Goal: Task Accomplishment & Management: Manage account settings

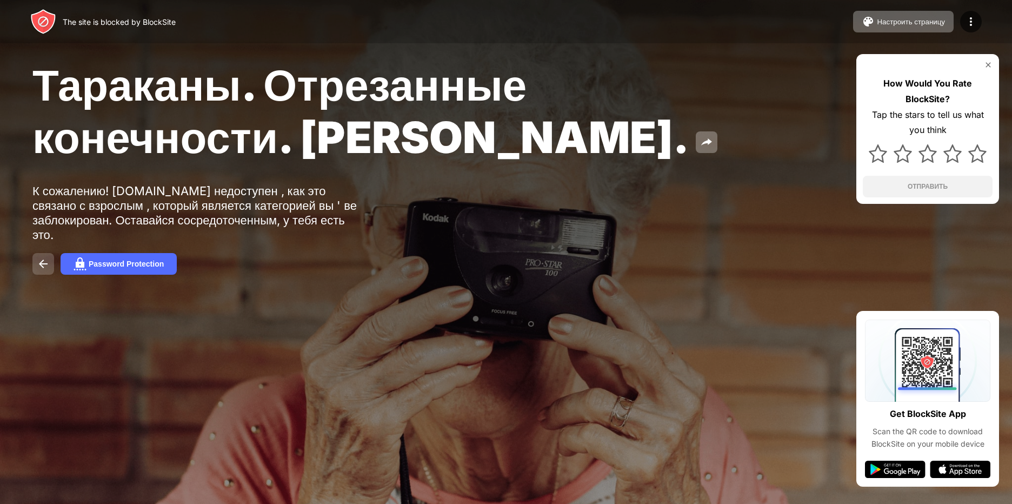
click at [38, 258] on img at bounding box center [43, 263] width 13 height 13
click at [76, 261] on img at bounding box center [79, 263] width 13 height 13
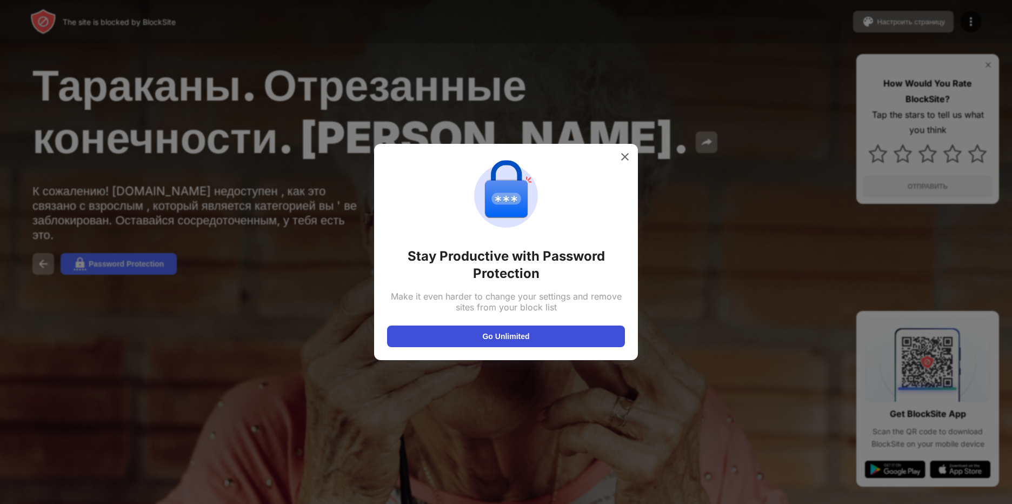
click at [500, 340] on button "Go Unlimited" at bounding box center [506, 336] width 238 height 22
click at [626, 156] on img at bounding box center [624, 156] width 11 height 11
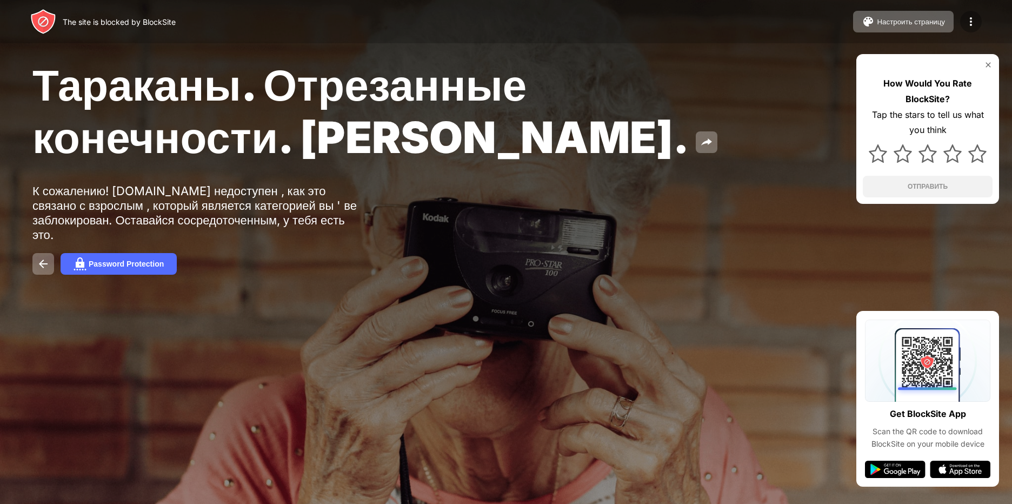
click at [963, 22] on div at bounding box center [971, 22] width 22 height 22
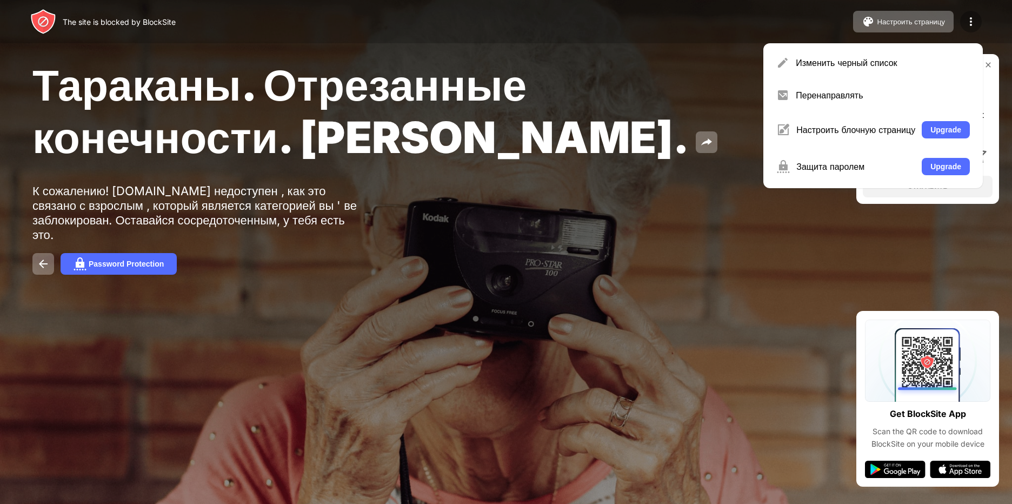
click at [971, 25] on img at bounding box center [970, 21] width 13 height 13
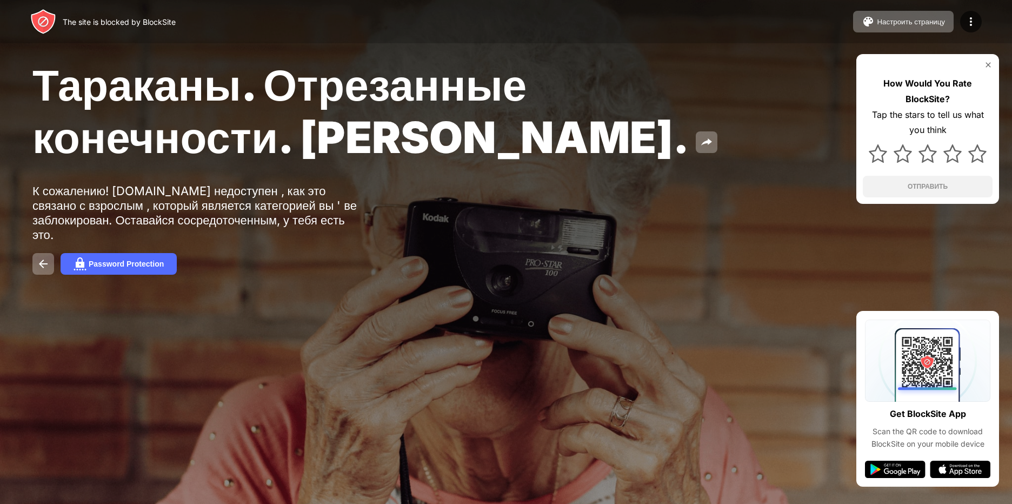
click at [990, 64] on img at bounding box center [988, 65] width 9 height 9
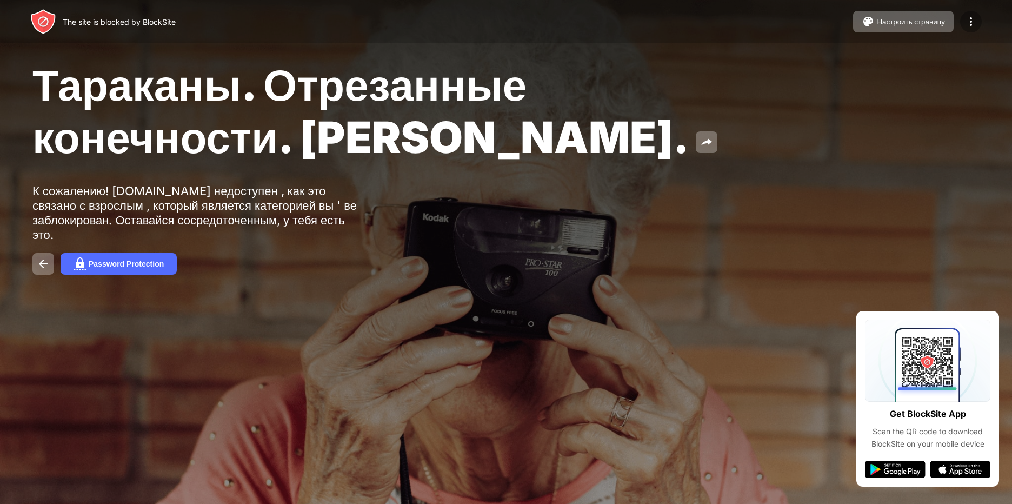
click at [965, 18] on img at bounding box center [970, 21] width 13 height 13
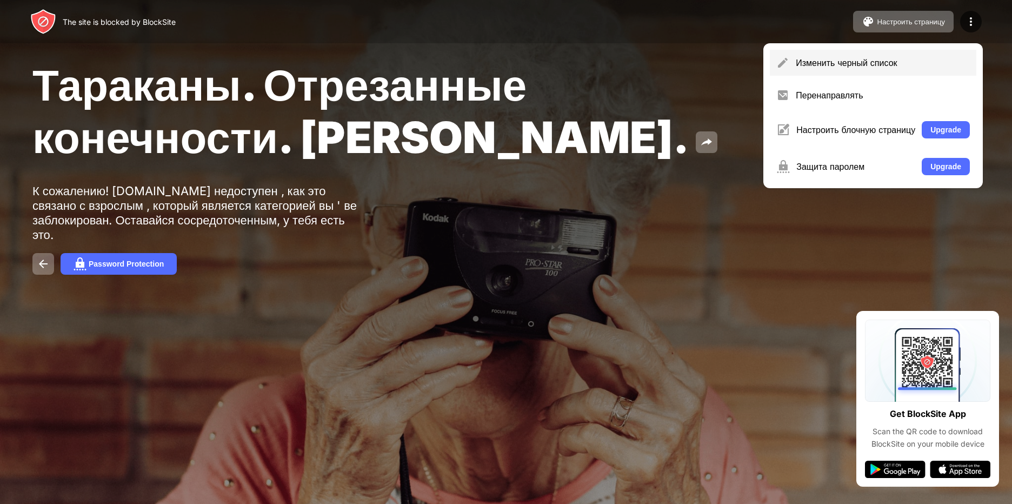
click at [816, 55] on div "Изменить черный список" at bounding box center [873, 63] width 206 height 26
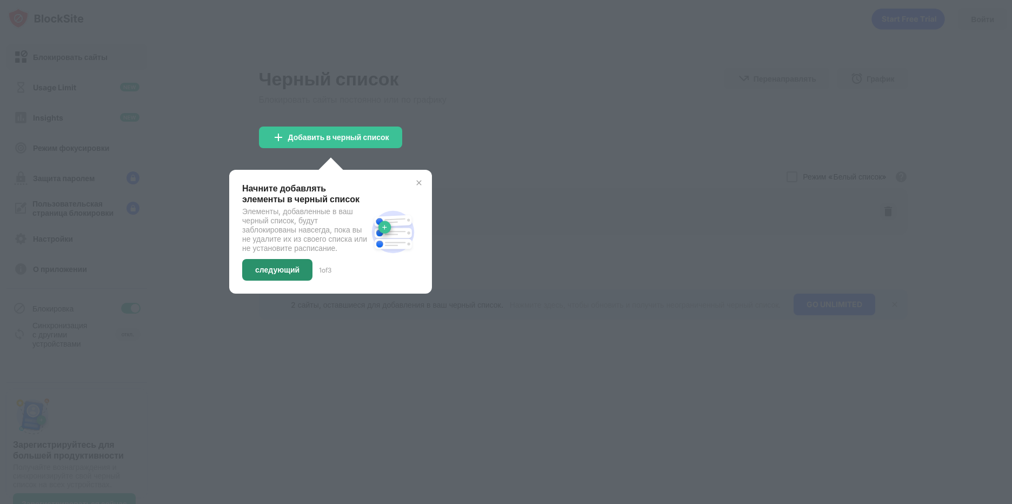
click at [290, 272] on div "следующий" at bounding box center [277, 270] width 70 height 22
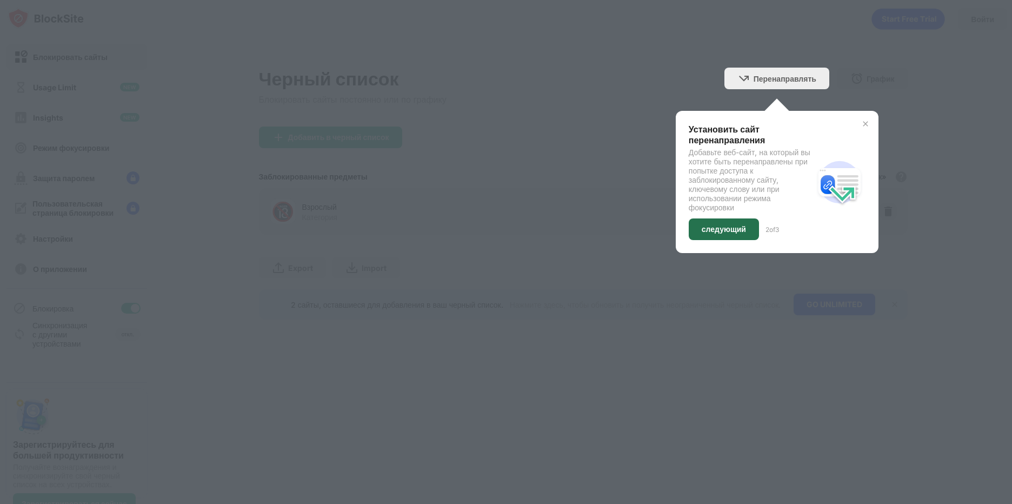
click at [742, 236] on div "следующий" at bounding box center [724, 229] width 70 height 22
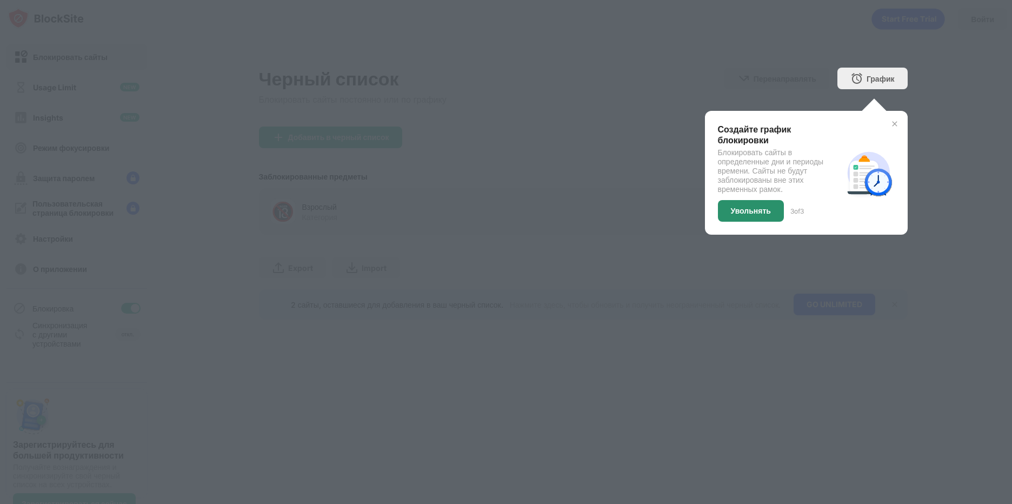
click at [730, 220] on div "Увольнять" at bounding box center [751, 211] width 66 height 22
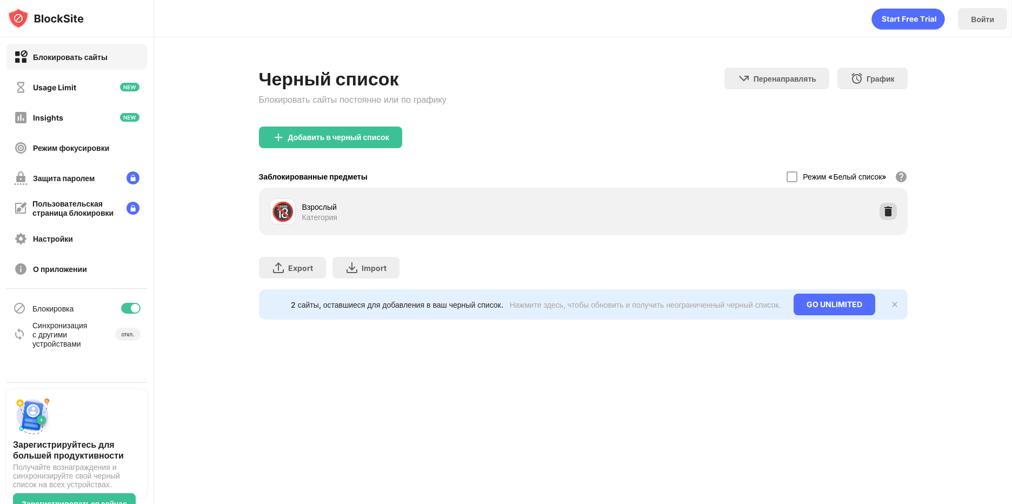
click at [883, 208] on img at bounding box center [888, 211] width 11 height 11
